Goal: Go to known website: Go to known website

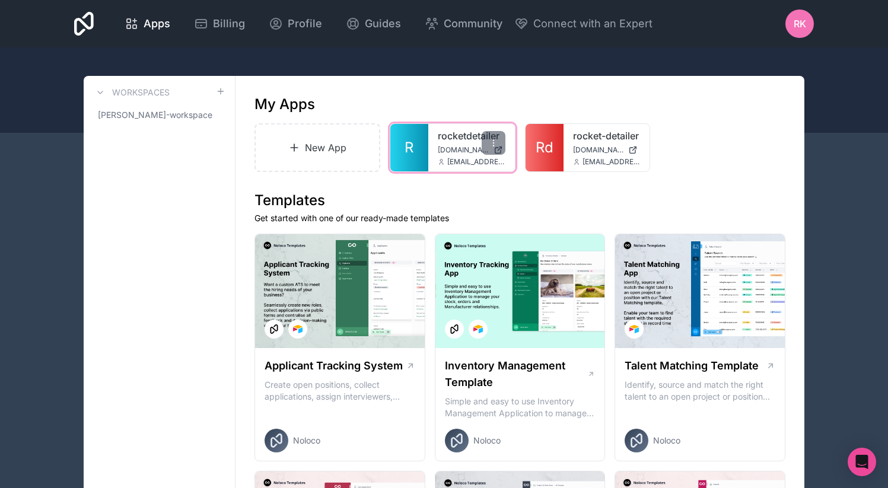
click at [457, 152] on span "[DOMAIN_NAME]" at bounding box center [463, 149] width 51 height 9
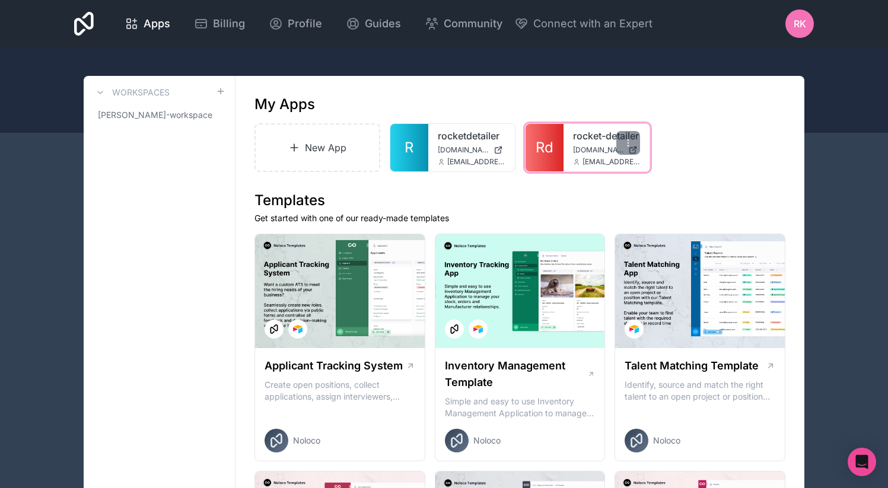
click at [583, 138] on link "rocket-detailer" at bounding box center [607, 136] width 68 height 14
